Goal: Task Accomplishment & Management: Complete application form

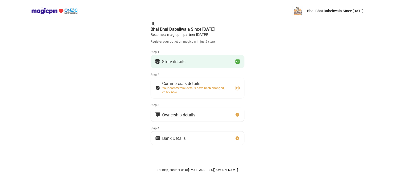
click at [193, 115] on div "Ownership details" at bounding box center [178, 115] width 33 height 3
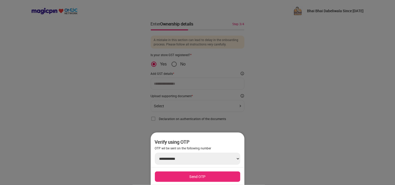
click at [298, 144] on div at bounding box center [197, 92] width 395 height 185
